Goal: Navigation & Orientation: Go to known website

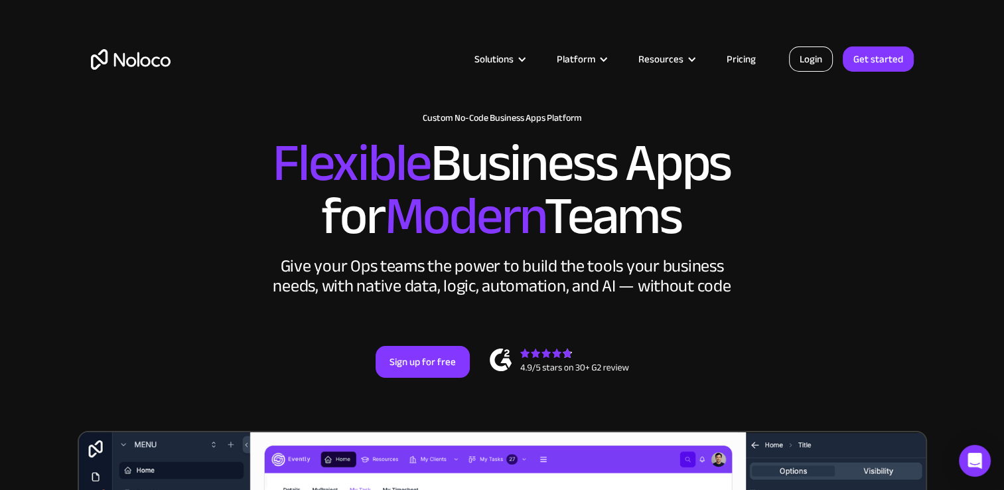
click at [805, 61] on link "Login" at bounding box center [811, 58] width 44 height 25
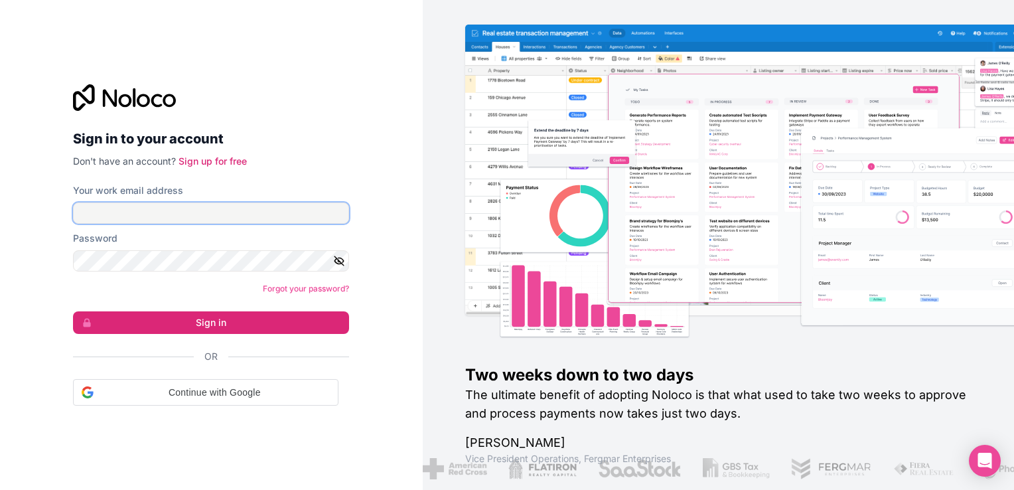
click at [255, 210] on input "Your work email address" at bounding box center [211, 212] width 276 height 21
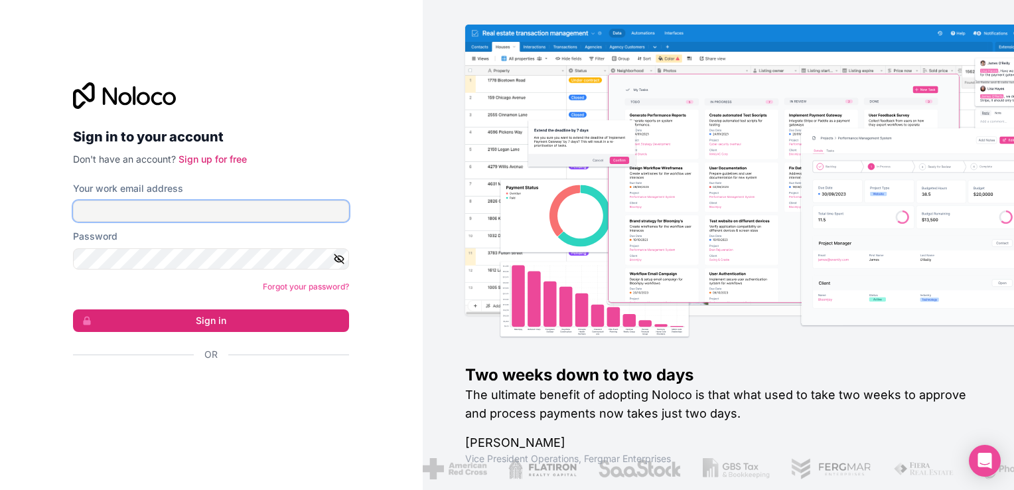
type input "ams@boringgroup.net"
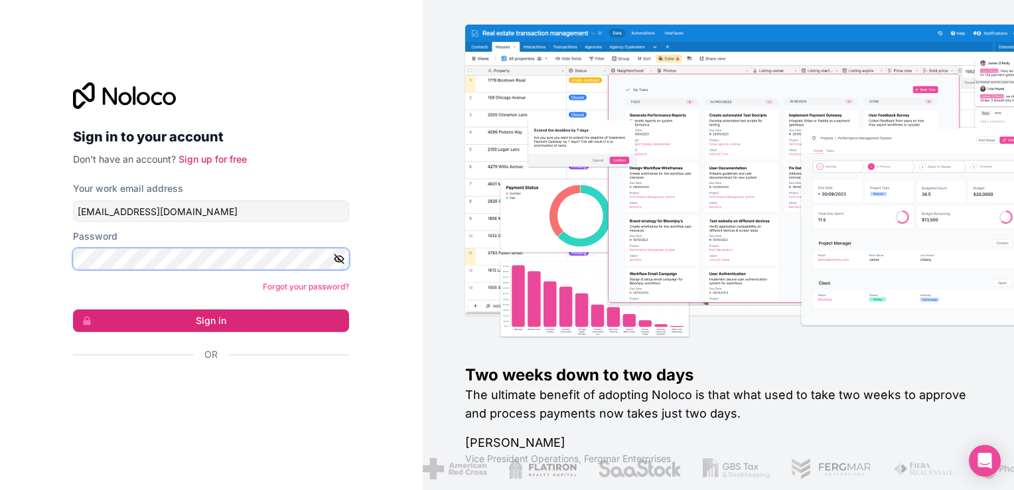
click at [73, 309] on button "Sign in" at bounding box center [211, 320] width 276 height 23
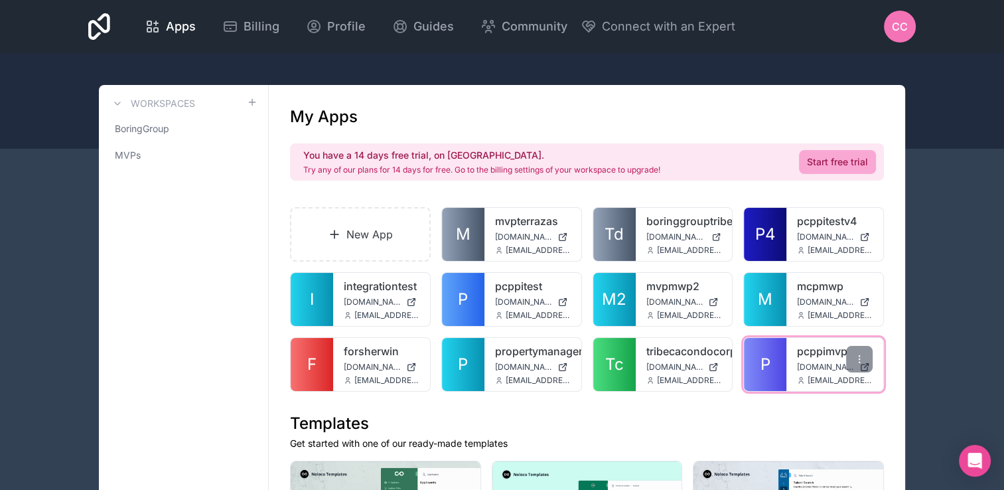
click at [769, 359] on span "P" at bounding box center [765, 364] width 10 height 21
